Goal: Task Accomplishment & Management: Manage account settings

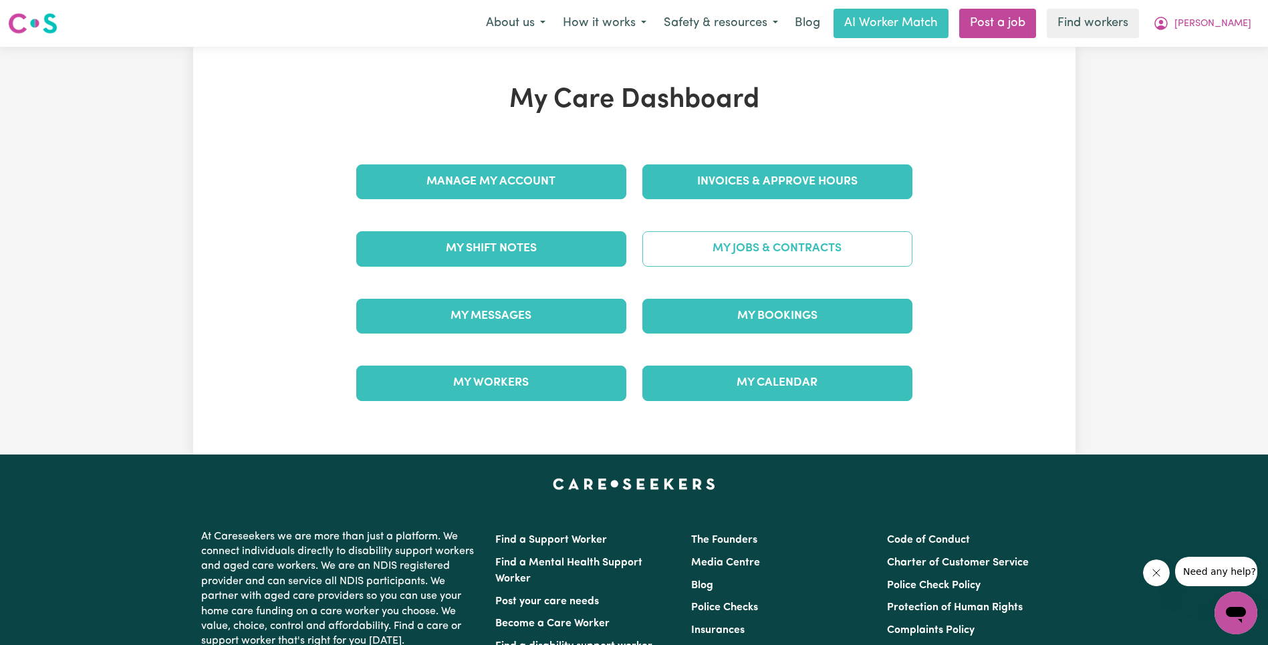
click at [717, 263] on link "My Jobs & Contracts" at bounding box center [777, 248] width 270 height 35
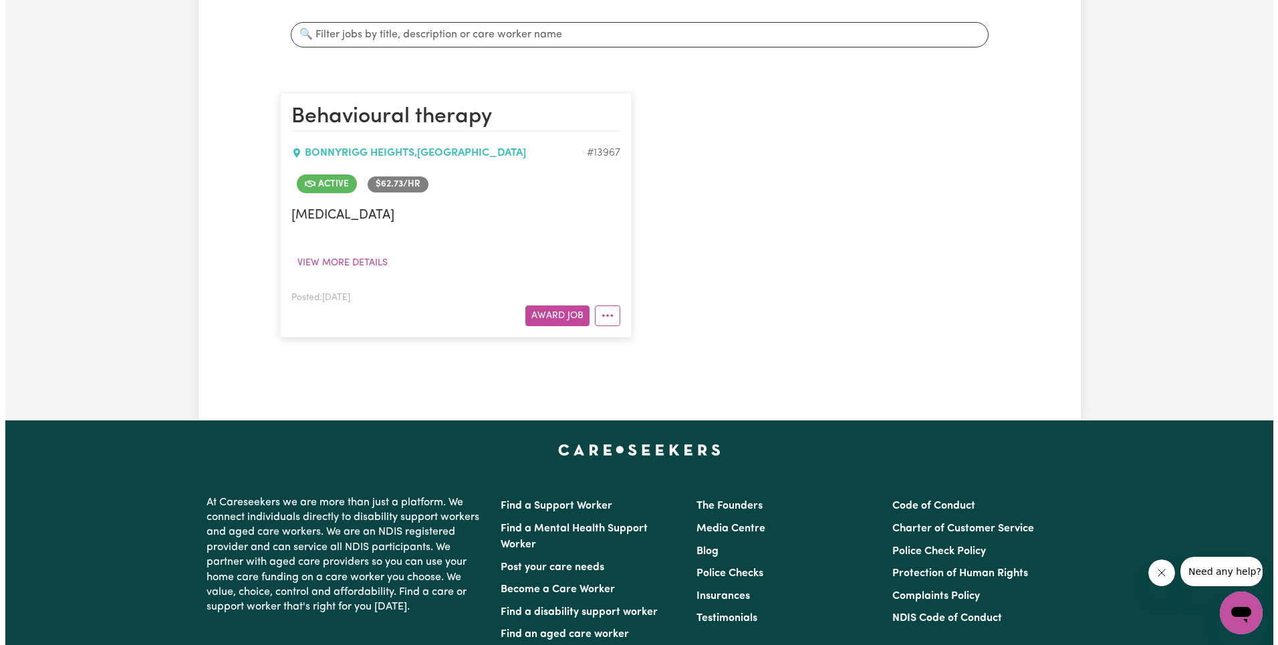
scroll to position [241, 0]
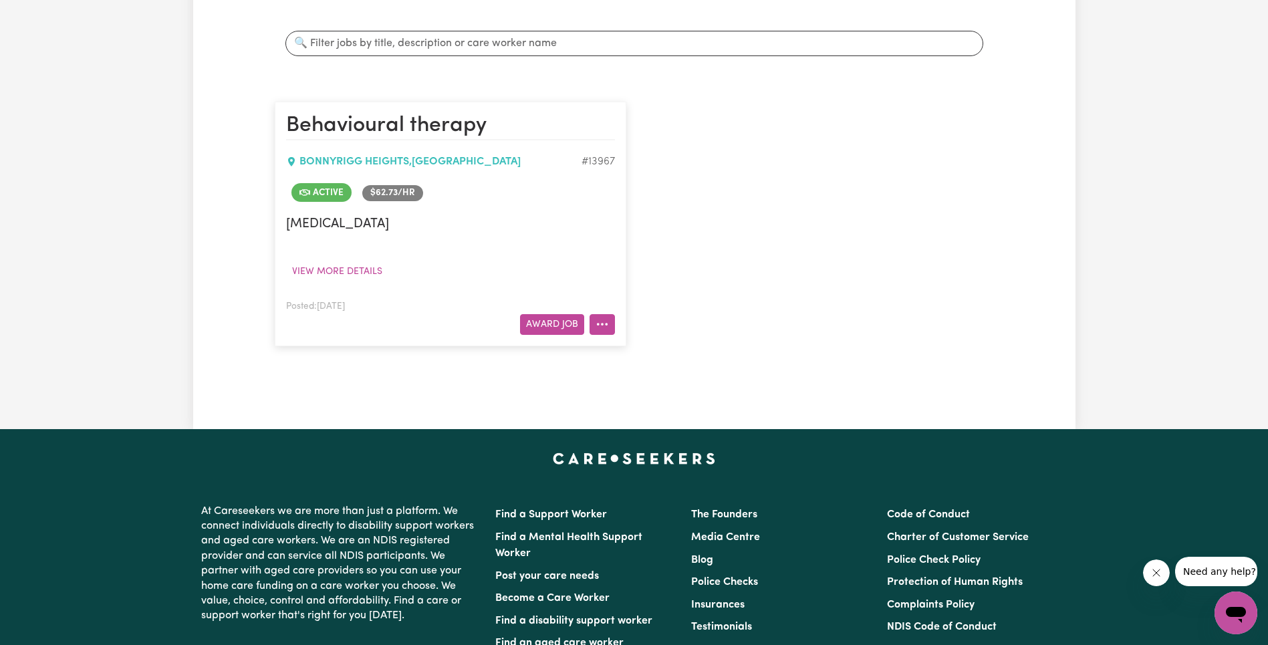
click at [607, 327] on button "More options" at bounding box center [601, 324] width 25 height 21
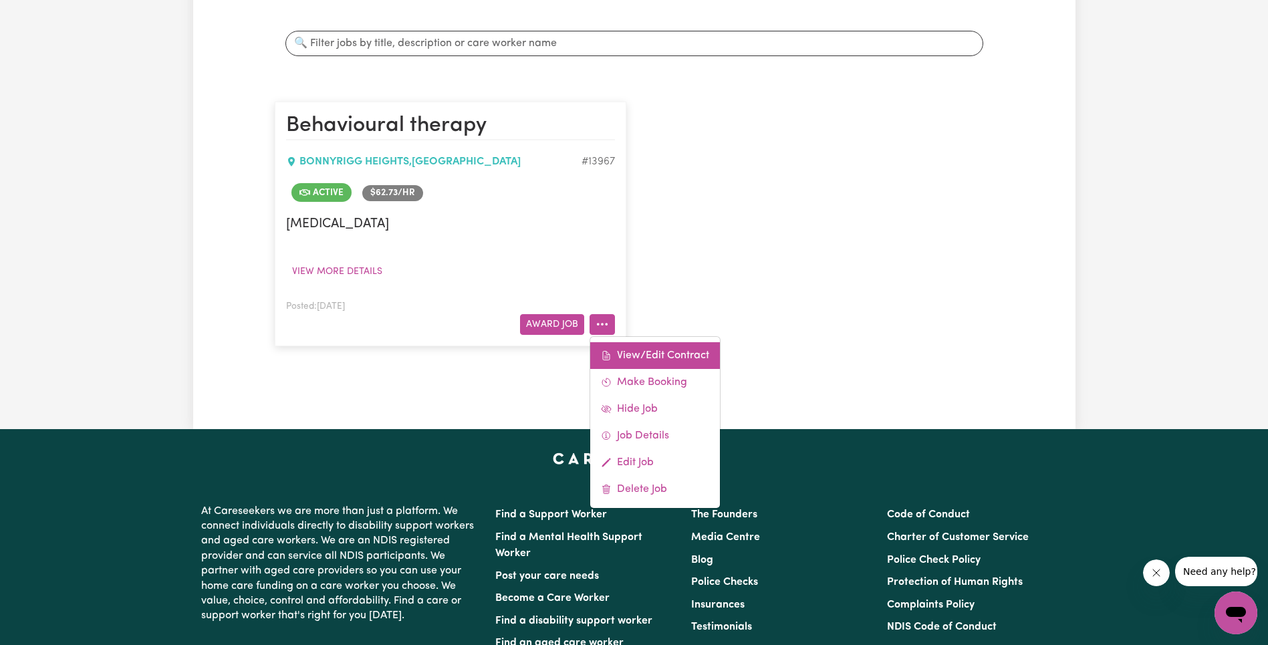
click at [633, 348] on link "View/Edit Contract" at bounding box center [655, 355] width 130 height 27
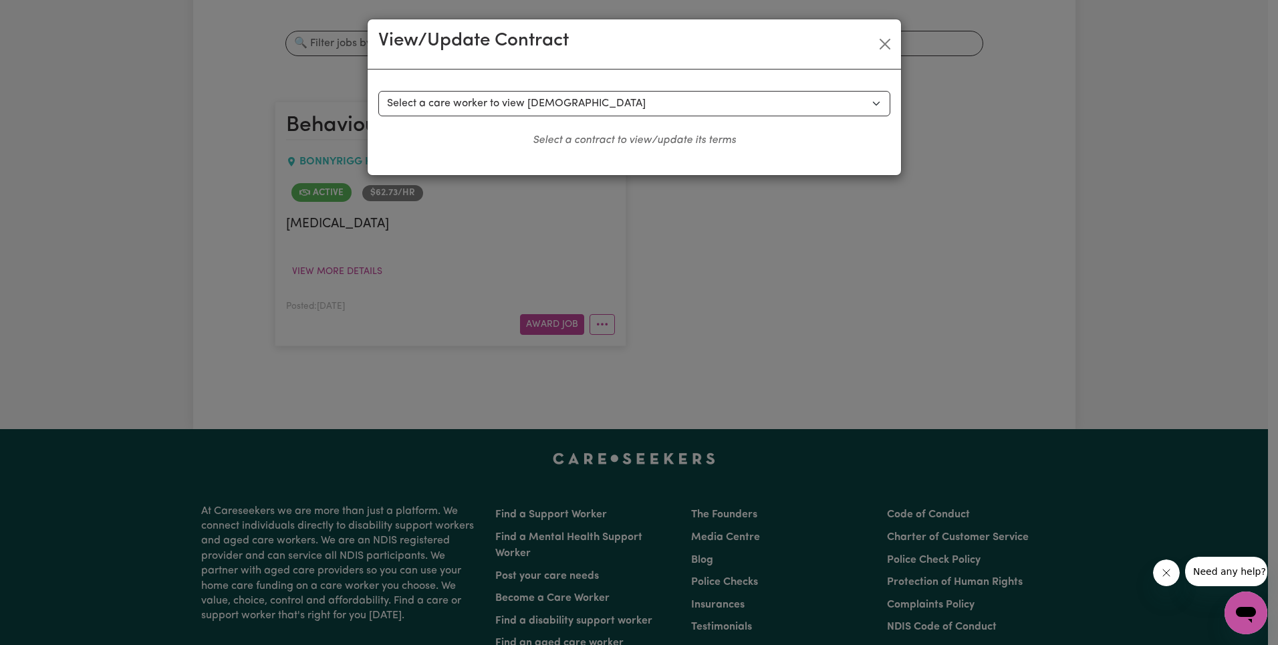
drag, startPoint x: 582, startPoint y: 81, endPoint x: 569, endPoint y: 106, distance: 27.8
click at [582, 82] on div "Select a contract to view Select a care worker to view [DEMOGRAPHIC_DATA] #1000…" at bounding box center [634, 122] width 533 height 106
click at [569, 106] on select "Select a care worker to view [DEMOGRAPHIC_DATA] #10007 - [PERSON_NAME] (contrac…" at bounding box center [634, 103] width 512 height 25
select select "9619"
select select "WEEKDAY_DAYTIME"
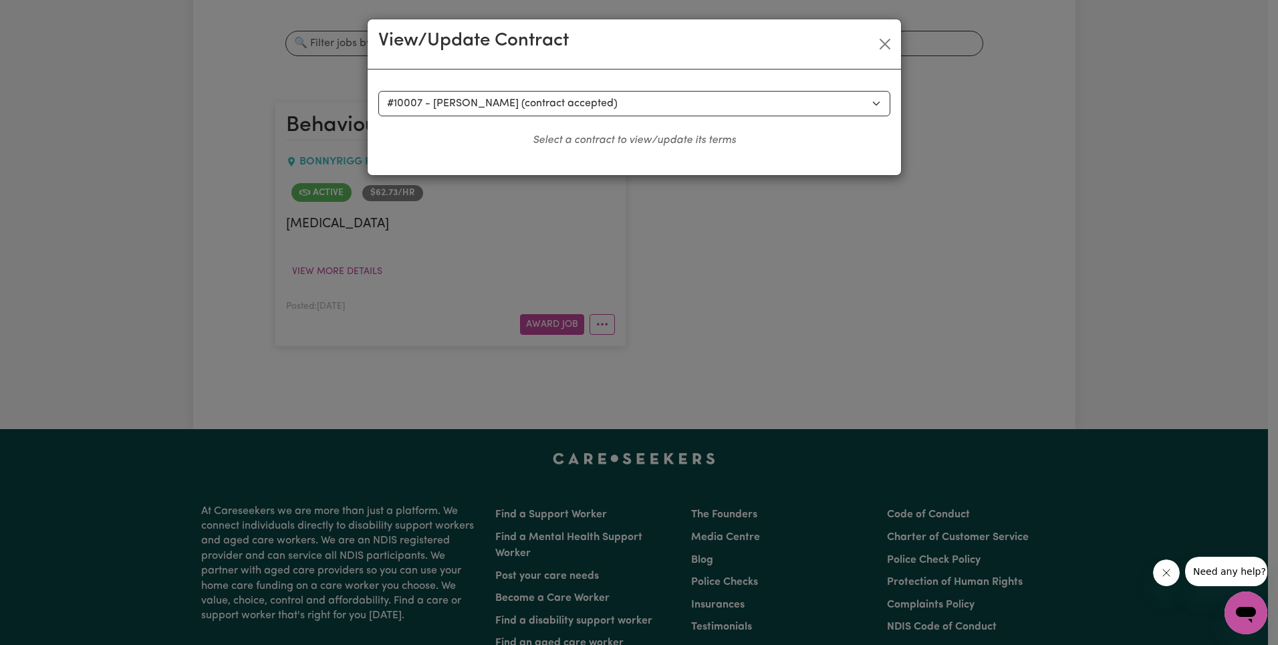
select select "ASSISTANCE_SELF_CARE"
select select "ONE"
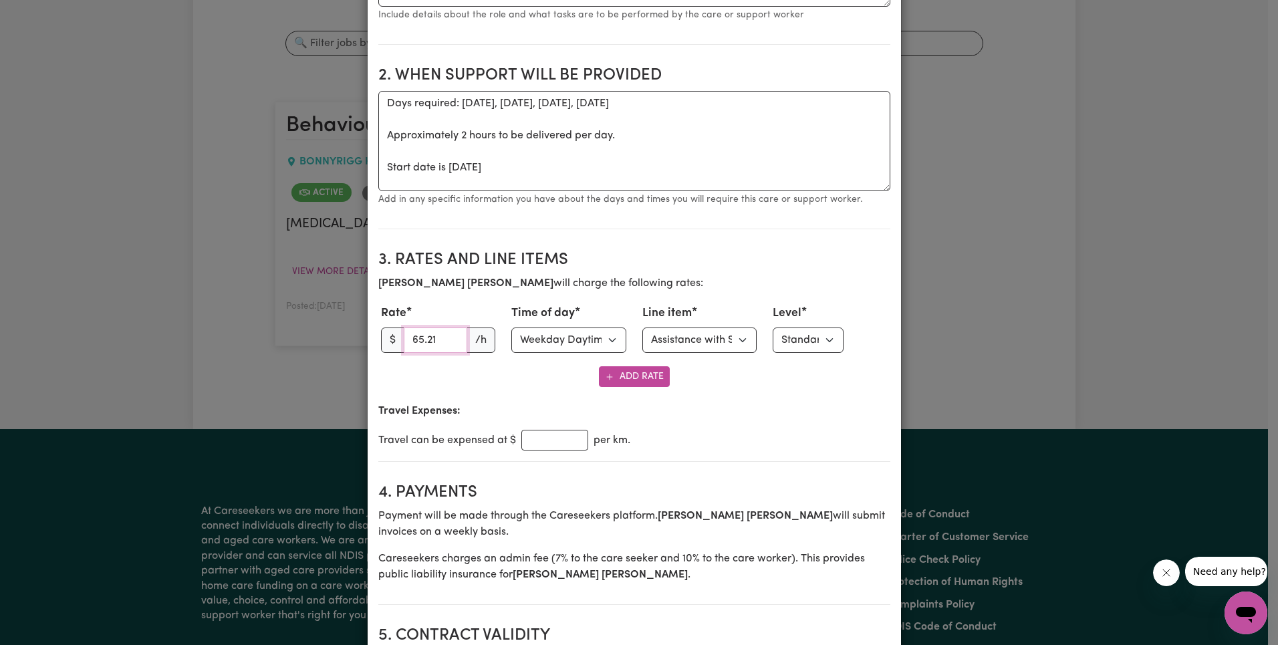
drag, startPoint x: 428, startPoint y: 346, endPoint x: 462, endPoint y: 348, distance: 34.1
click at [428, 345] on input "65.21" at bounding box center [436, 339] width 64 height 25
paste input "3.27"
type input "63.27"
click at [672, 347] on select "Select line item Assistance with Self Care Activities Assistance with personal …" at bounding box center [699, 339] width 115 height 25
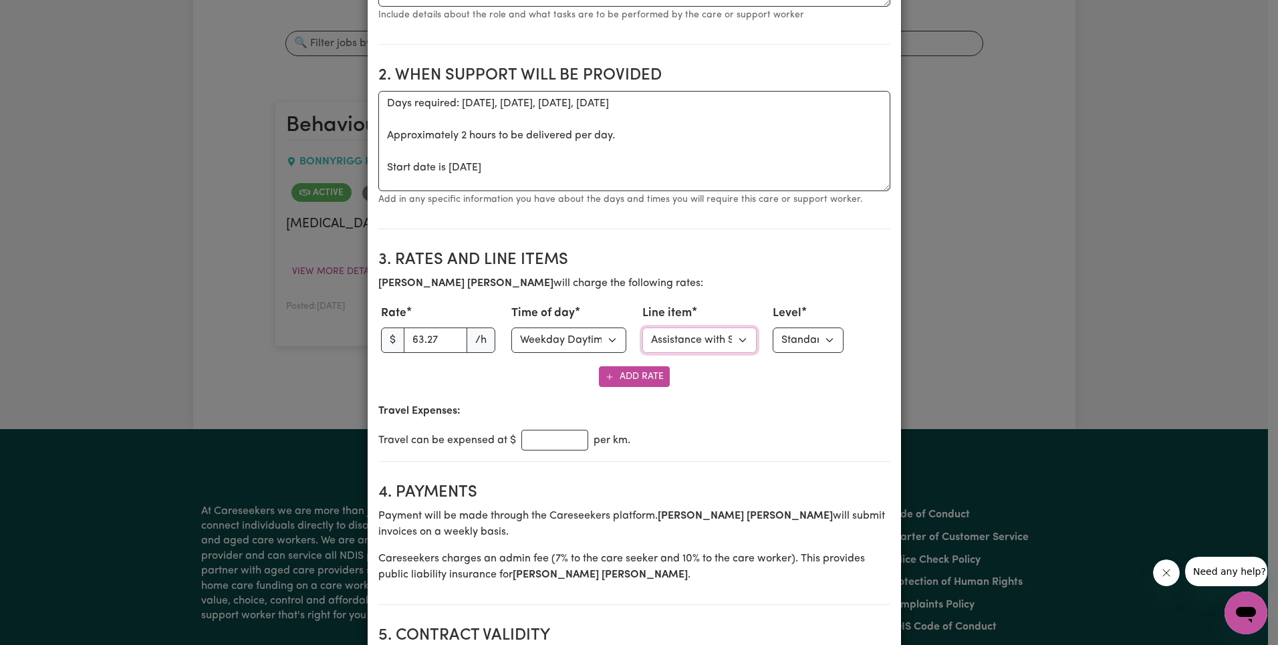
select select "OTHER"
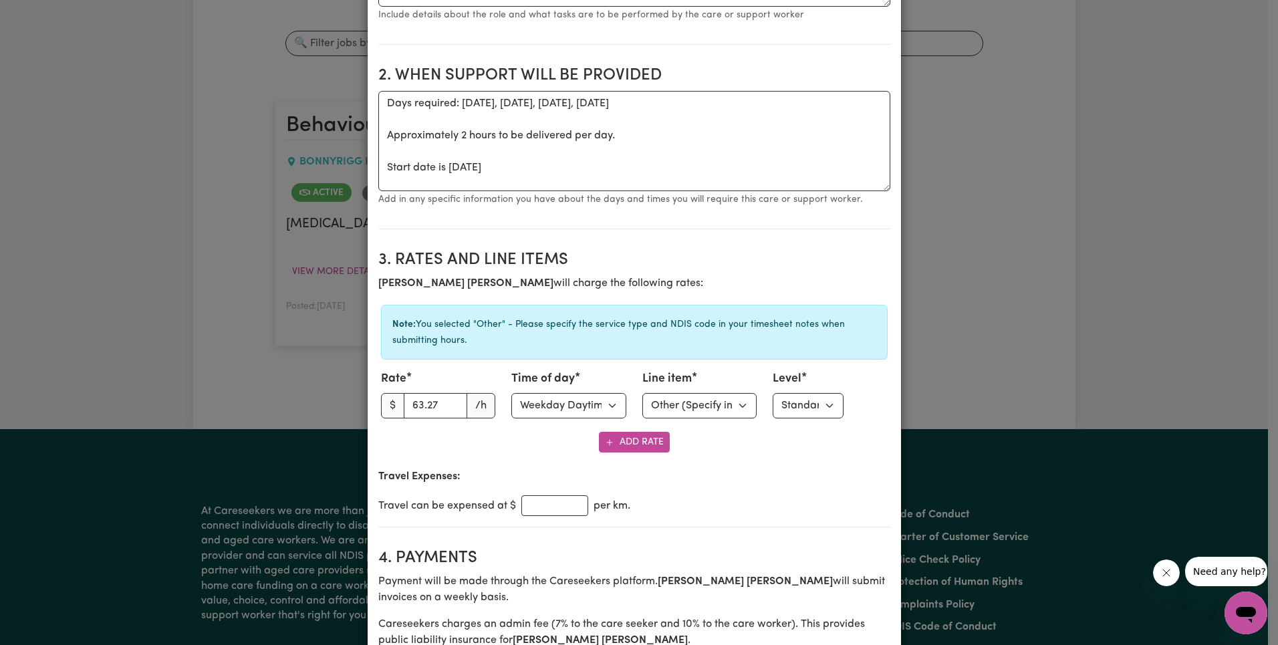
click at [784, 287] on p "[PERSON_NAME] will charge the following rates:" at bounding box center [634, 283] width 512 height 16
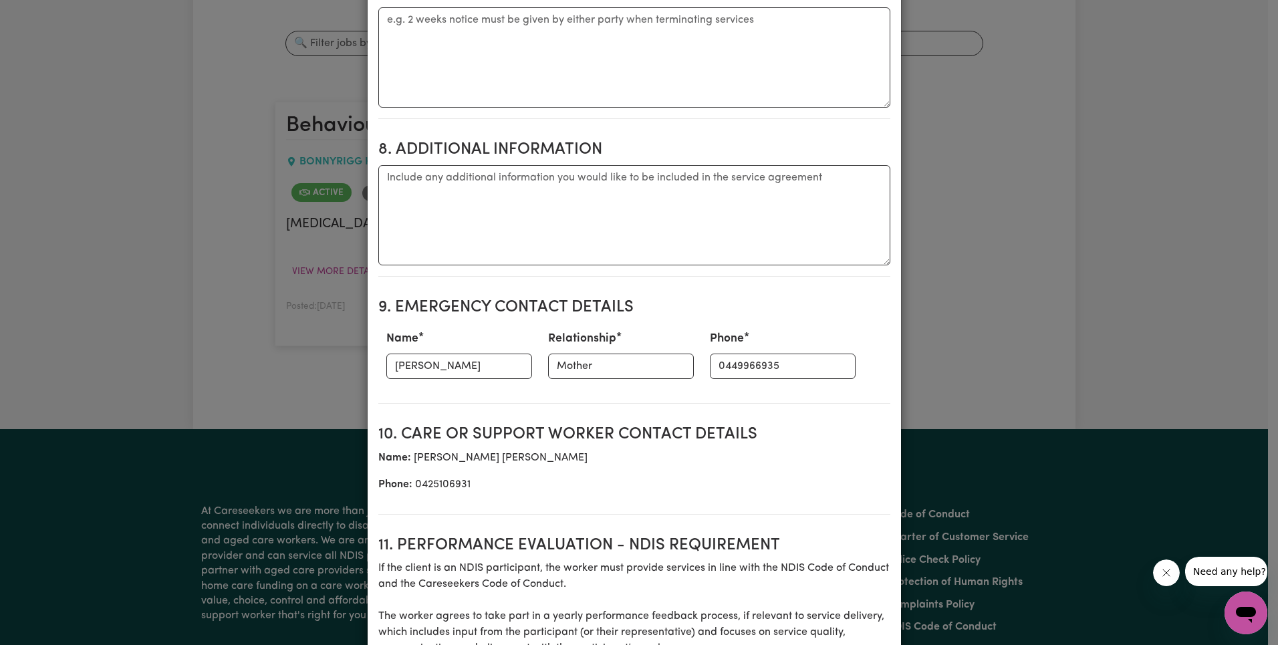
scroll to position [1787, 0]
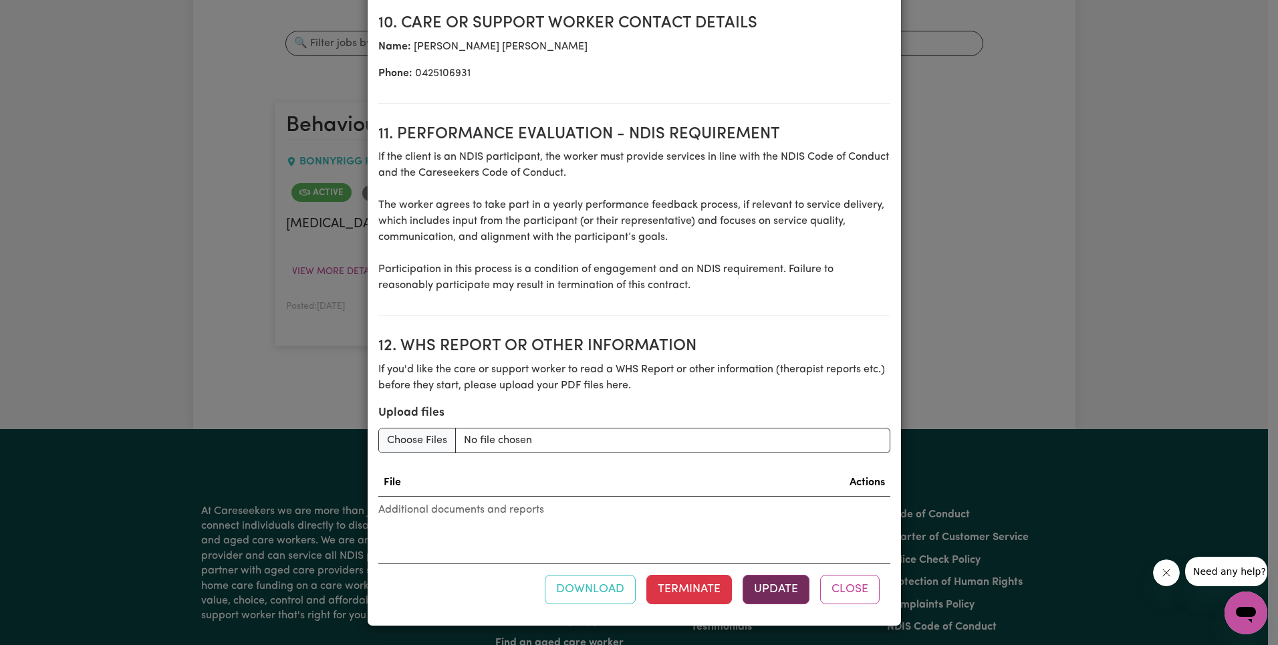
click at [768, 591] on button "Update" at bounding box center [775, 589] width 67 height 29
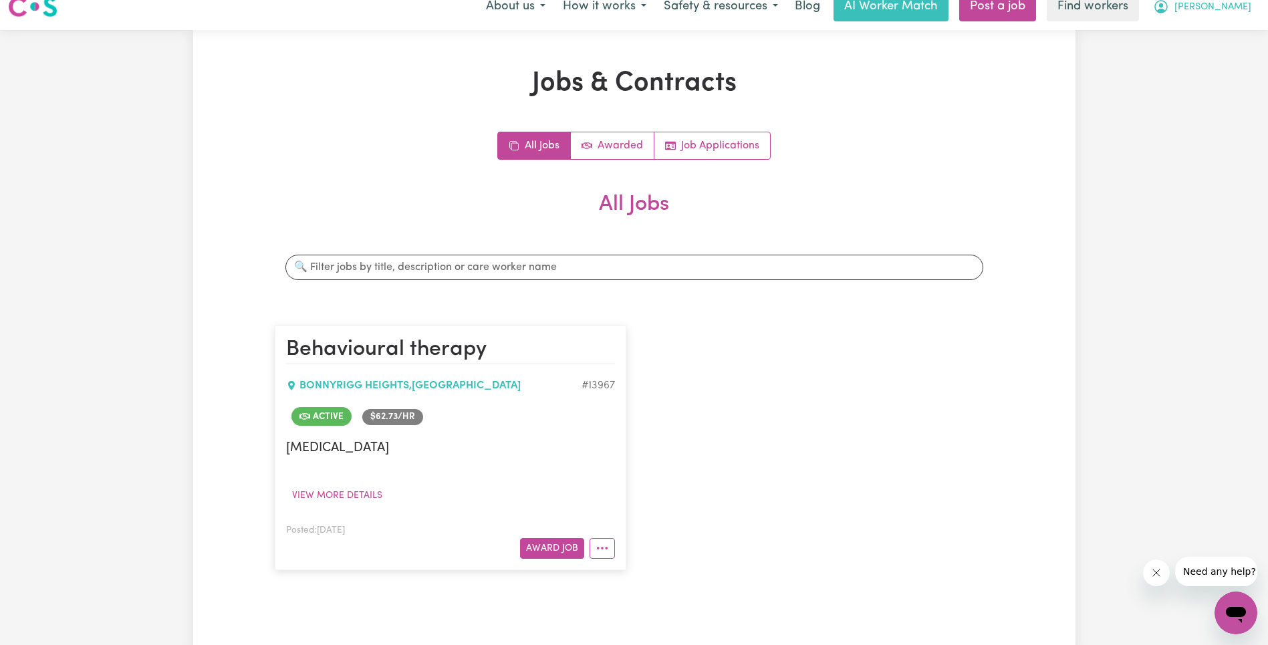
scroll to position [0, 0]
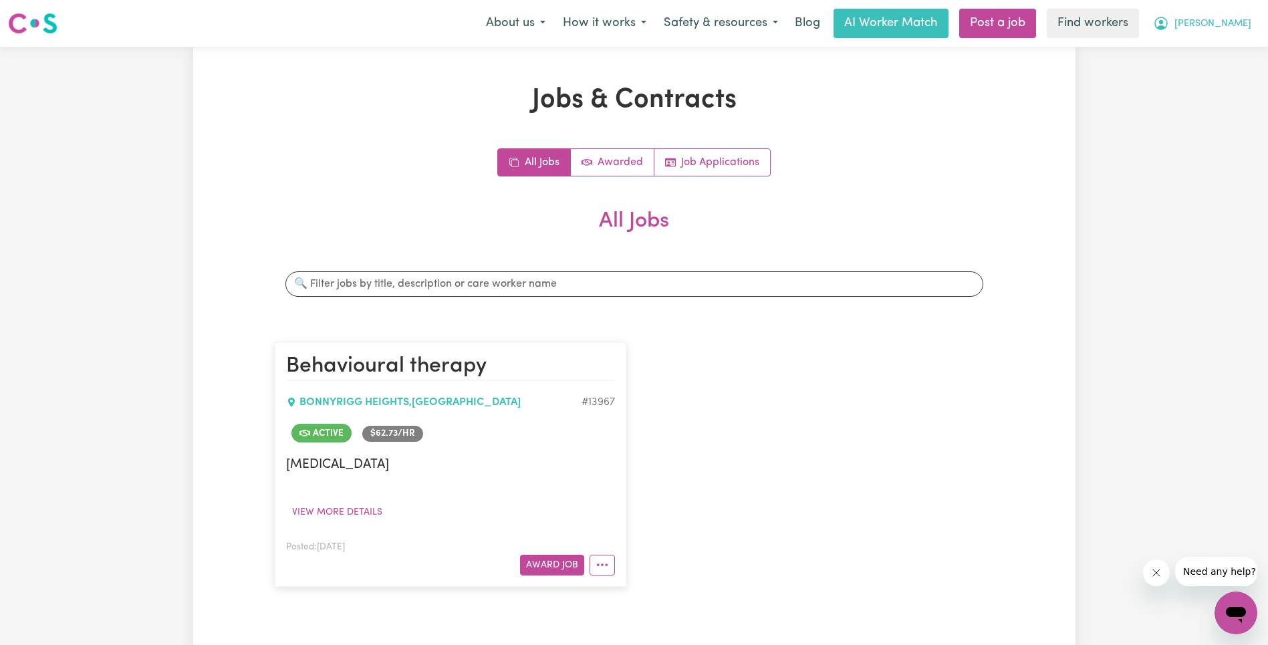
drag, startPoint x: 1227, startPoint y: 23, endPoint x: 1230, endPoint y: 31, distance: 7.8
click at [1227, 23] on span "[PERSON_NAME]" at bounding box center [1212, 24] width 77 height 15
click at [1225, 83] on link "Logout" at bounding box center [1206, 76] width 106 height 25
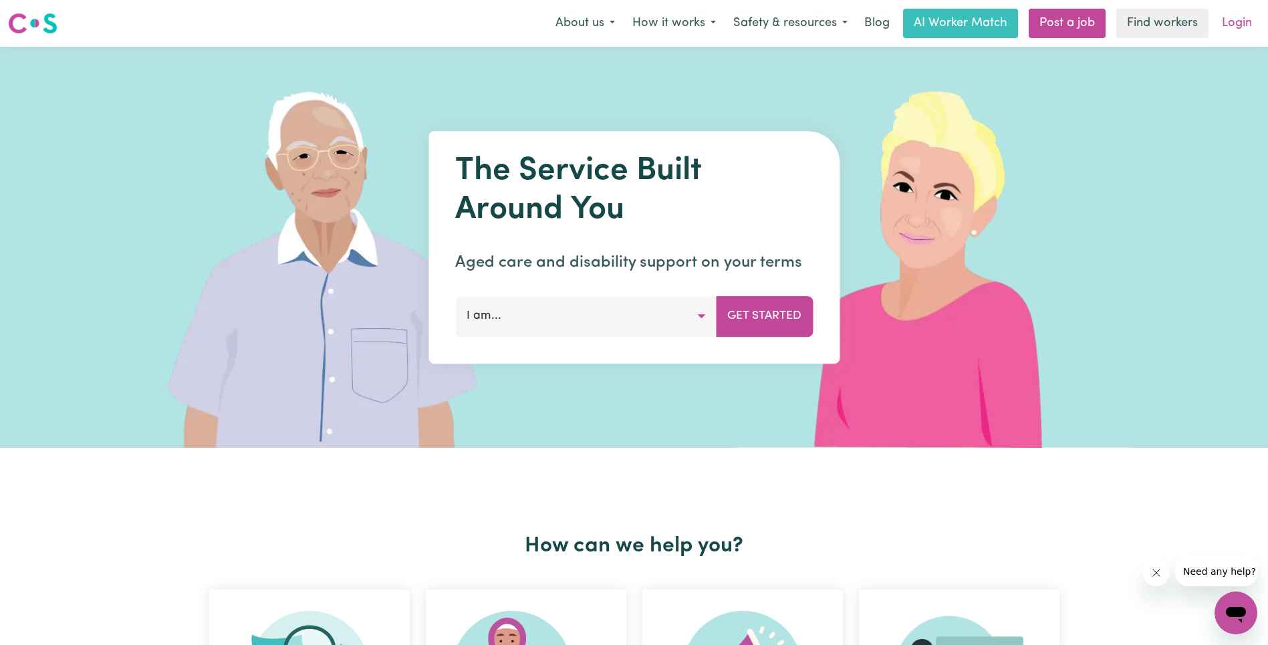
click at [1234, 29] on link "Login" at bounding box center [1236, 23] width 46 height 29
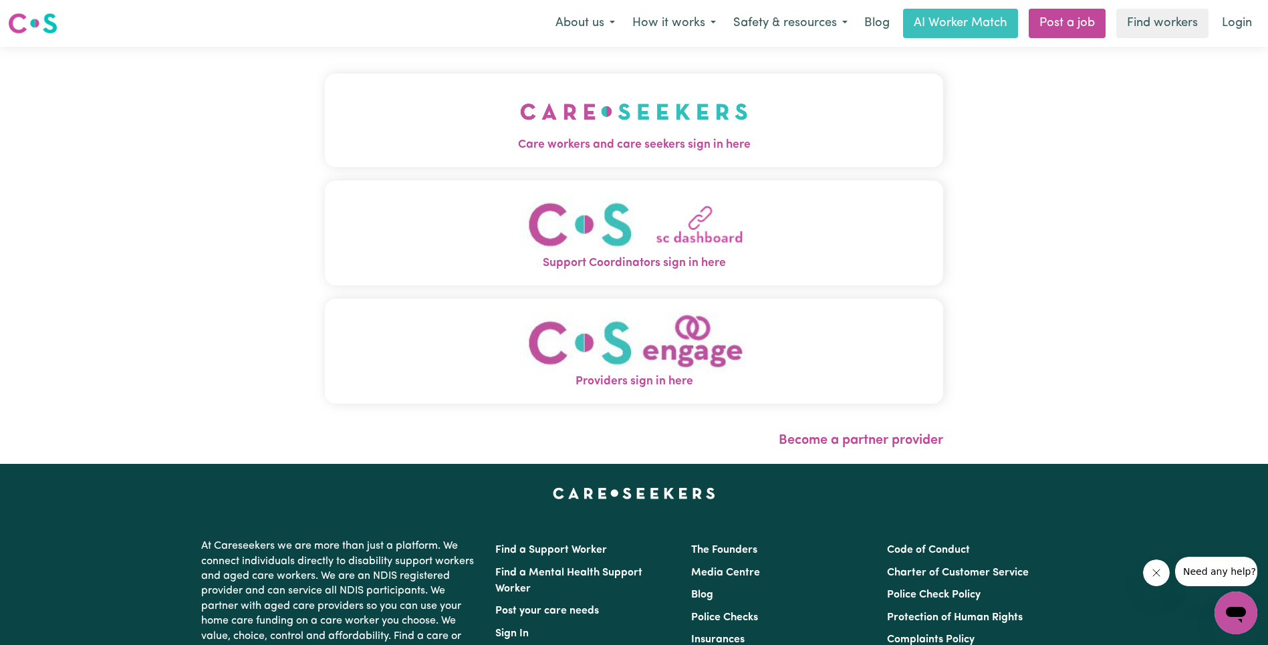
click at [484, 133] on button "Care workers and care seekers sign in here" at bounding box center [634, 121] width 618 height 94
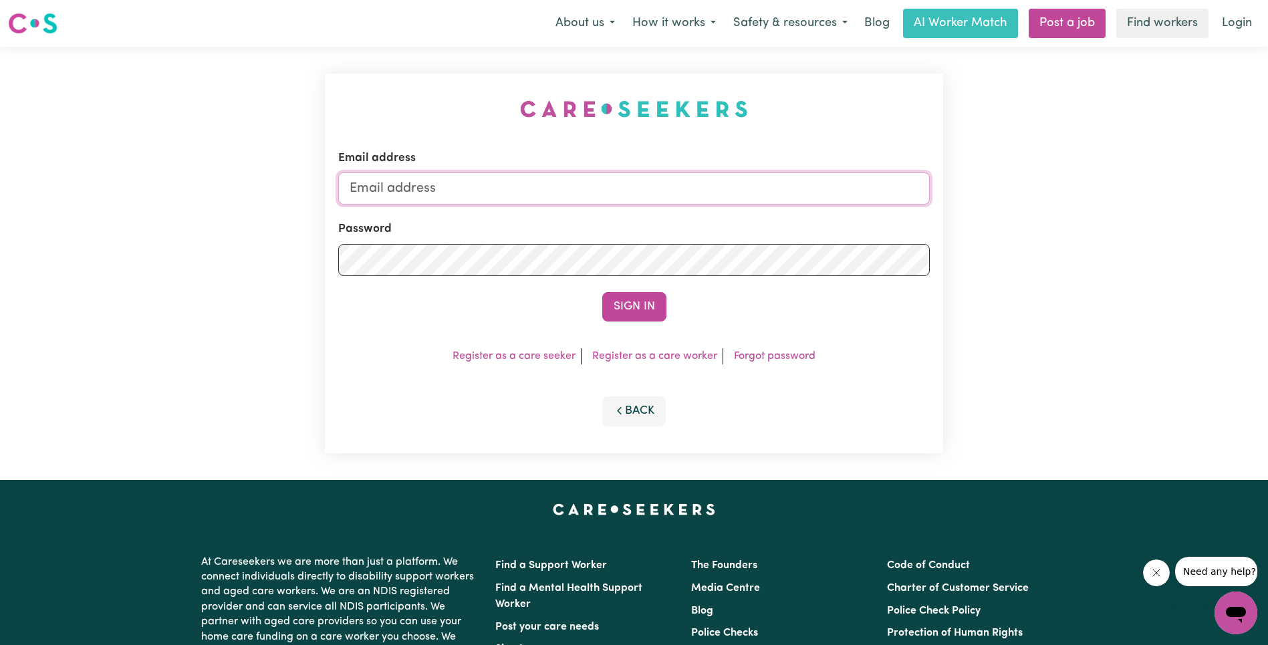
click at [748, 189] on input "Email address" at bounding box center [633, 188] width 591 height 32
type input "[EMAIL_ADDRESS][DOMAIN_NAME]"
drag, startPoint x: 627, startPoint y: 330, endPoint x: 628, endPoint y: 311, distance: 18.7
click at [628, 329] on div "Email address [EMAIL_ADDRESS][DOMAIN_NAME] Password Sign In Register as a care …" at bounding box center [634, 264] width 618 height 380
click at [628, 311] on button "Sign In" at bounding box center [634, 306] width 64 height 29
